Goal: Check status: Check status

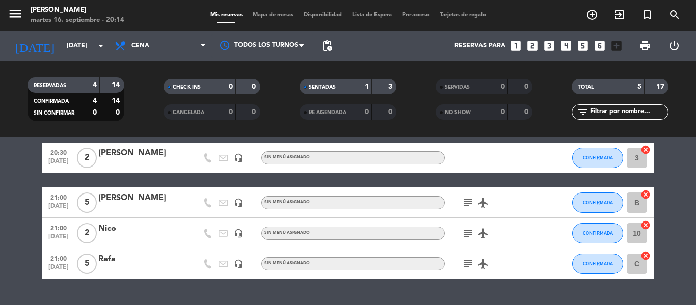
scroll to position [102, 0]
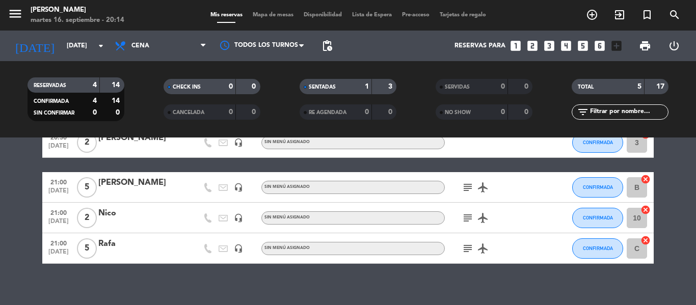
click at [464, 180] on div "subject airplanemode_active" at bounding box center [491, 187] width 92 height 30
click at [465, 184] on icon "subject" at bounding box center [467, 187] width 12 height 12
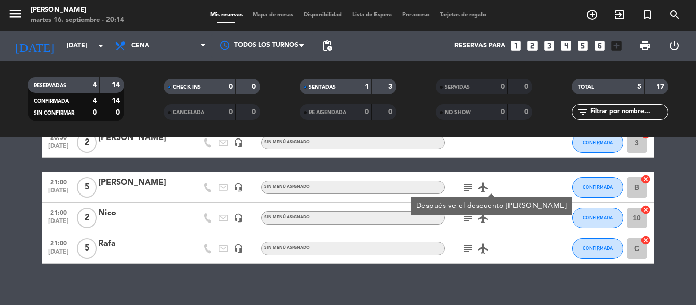
click at [469, 220] on icon "subject" at bounding box center [467, 218] width 12 height 12
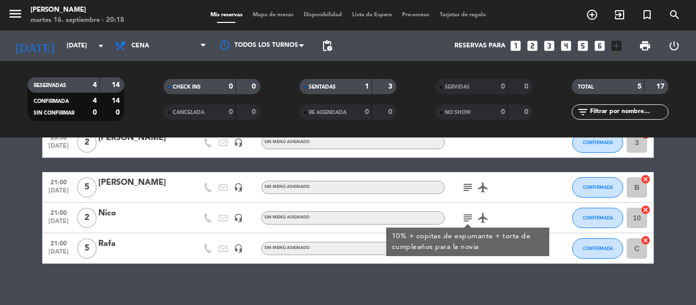
click at [488, 270] on div "No hay notas para este servicio. Haz clic para agregar una 20:00 [DATE] 3 [PERS…" at bounding box center [348, 222] width 696 height 168
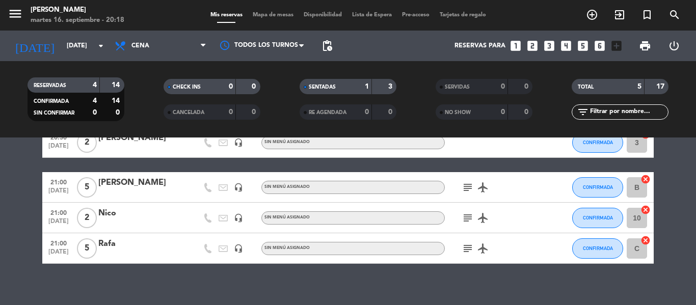
click at [474, 248] on span "subject" at bounding box center [467, 248] width 15 height 12
click at [469, 248] on icon "subject" at bounding box center [467, 248] width 12 height 12
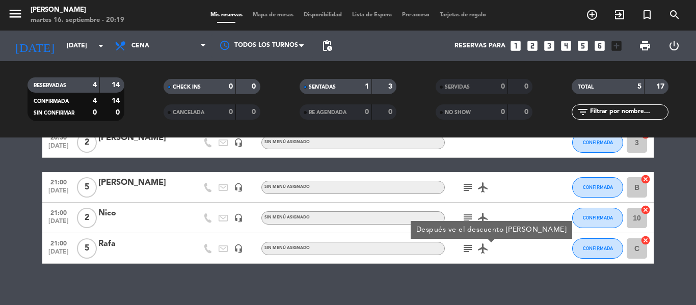
click at [472, 223] on div "Después ve el descuento [PERSON_NAME]" at bounding box center [490, 230] width 161 height 18
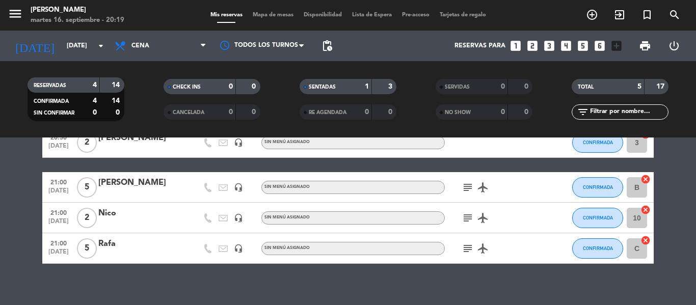
click at [470, 216] on icon "subject" at bounding box center [467, 218] width 12 height 12
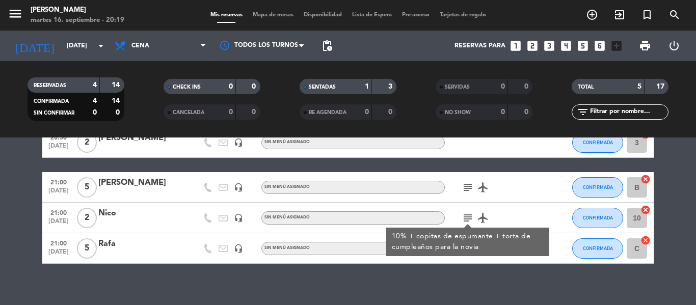
click at [471, 193] on icon "subject" at bounding box center [467, 187] width 12 height 12
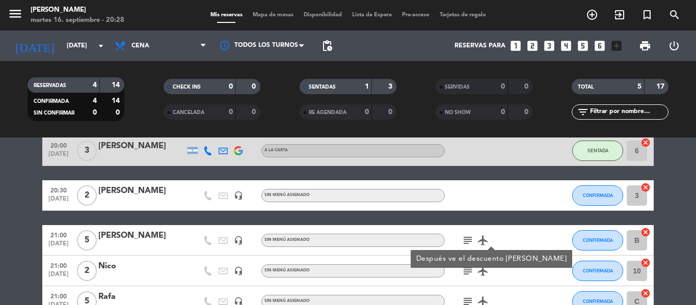
scroll to position [0, 0]
